Goal: Download file/media

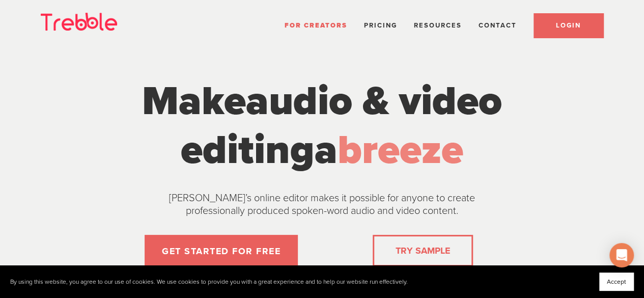
click at [558, 32] on link "LOGIN" at bounding box center [569, 25] width 70 height 24
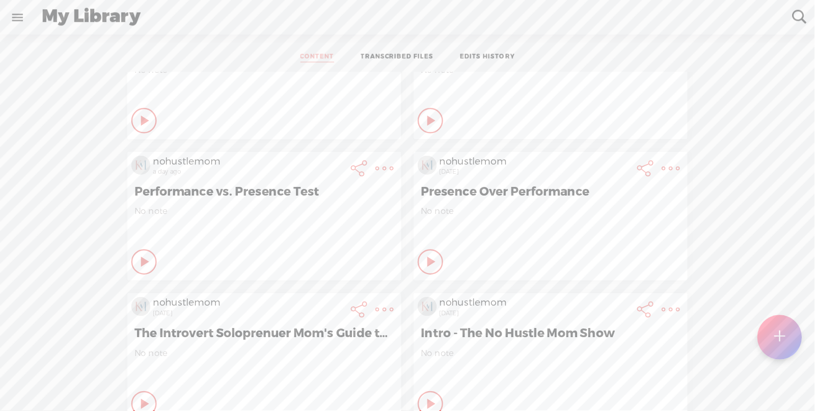
scroll to position [13, 0]
click at [315, 29] on t at bounding box center [307, 21] width 14 height 14
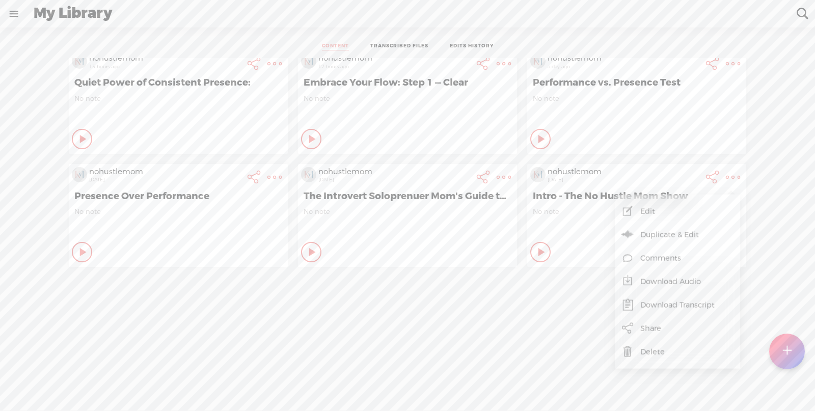
click at [528, 303] on link "Download Transcript" at bounding box center [677, 304] width 115 height 23
click at [528, 275] on span "Download .txt file" at bounding box center [552, 281] width 81 height 23
